Goal: Find specific page/section: Find specific page/section

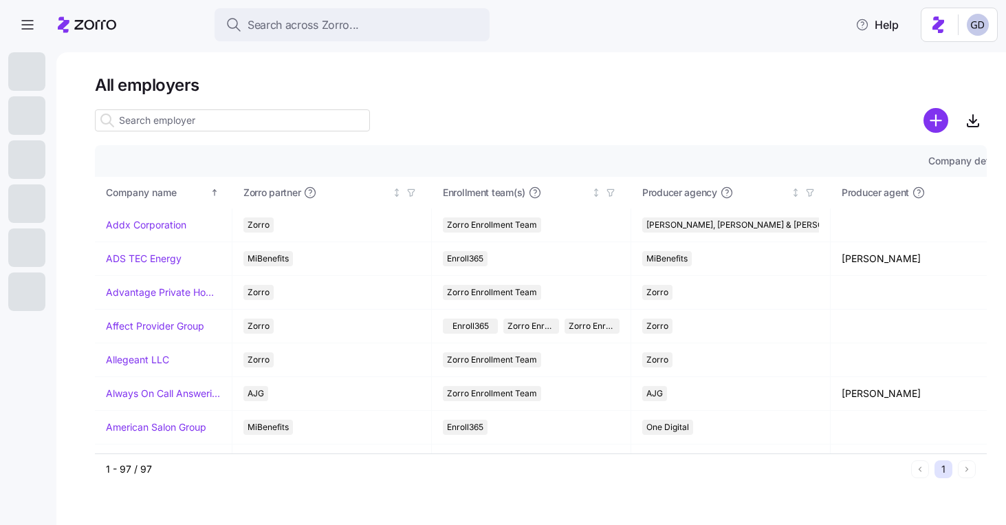
click at [253, 127] on input at bounding box center [232, 120] width 275 height 22
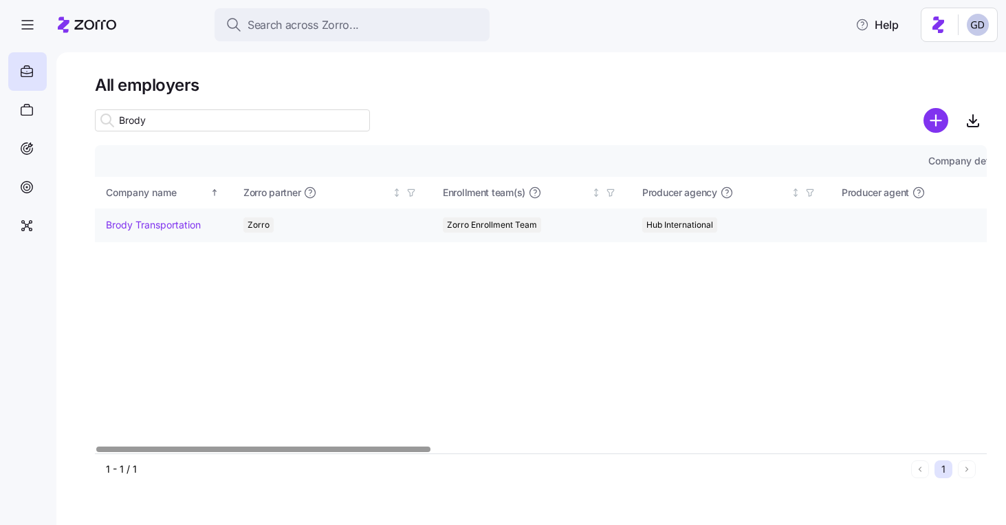
type input "Brody"
click at [182, 225] on link "Brody Transportation" at bounding box center [153, 225] width 95 height 14
